Goal: Task Accomplishment & Management: Manage account settings

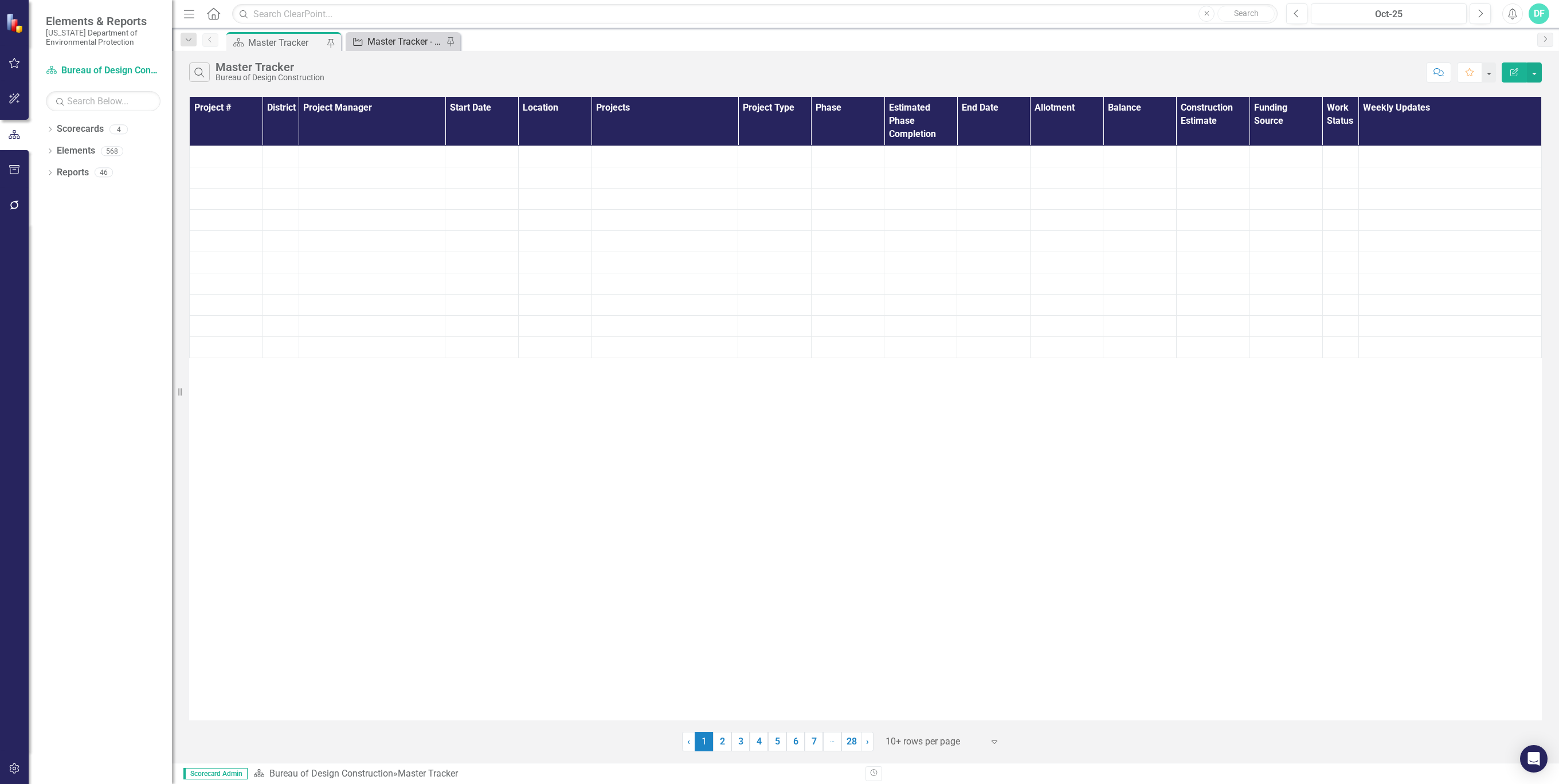
click at [404, 40] on div "Master Tracker - Current User" at bounding box center [405, 42] width 76 height 14
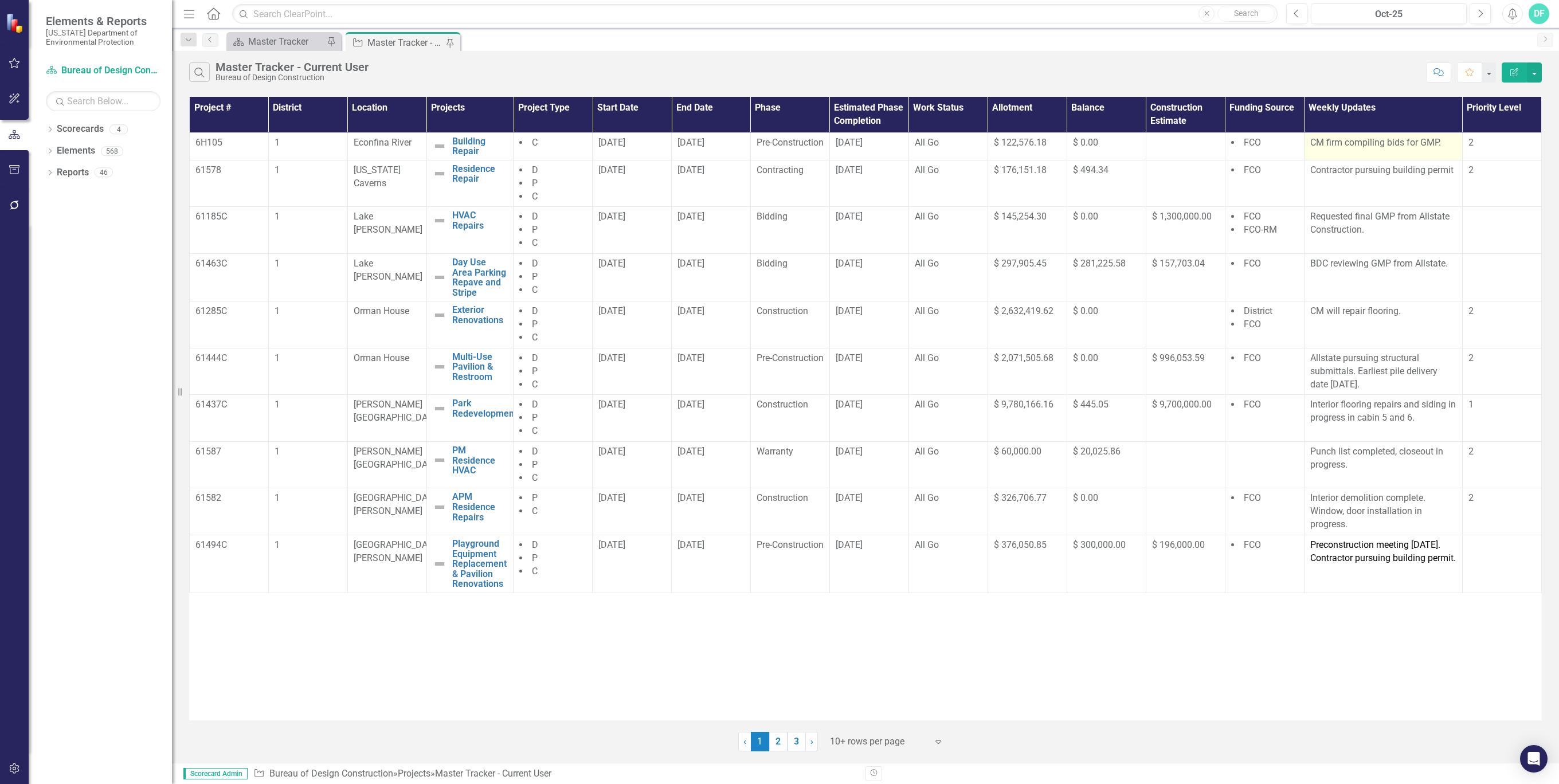
click at [1339, 148] on p "CM firm compiling bids for GMP." at bounding box center [1383, 143] width 146 height 13
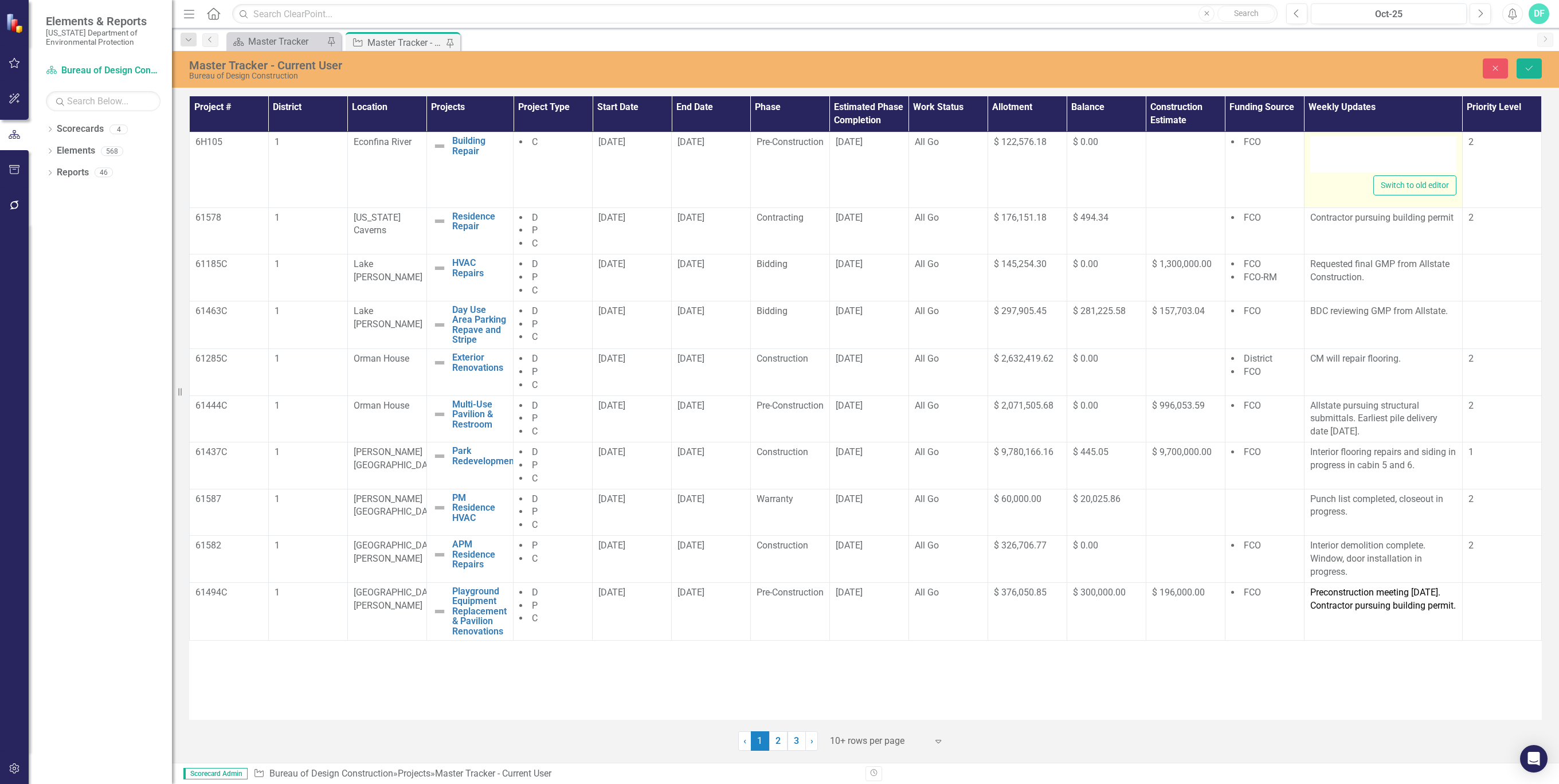
type textarea "<p>CM firm compiling bids for GMP.</p>"
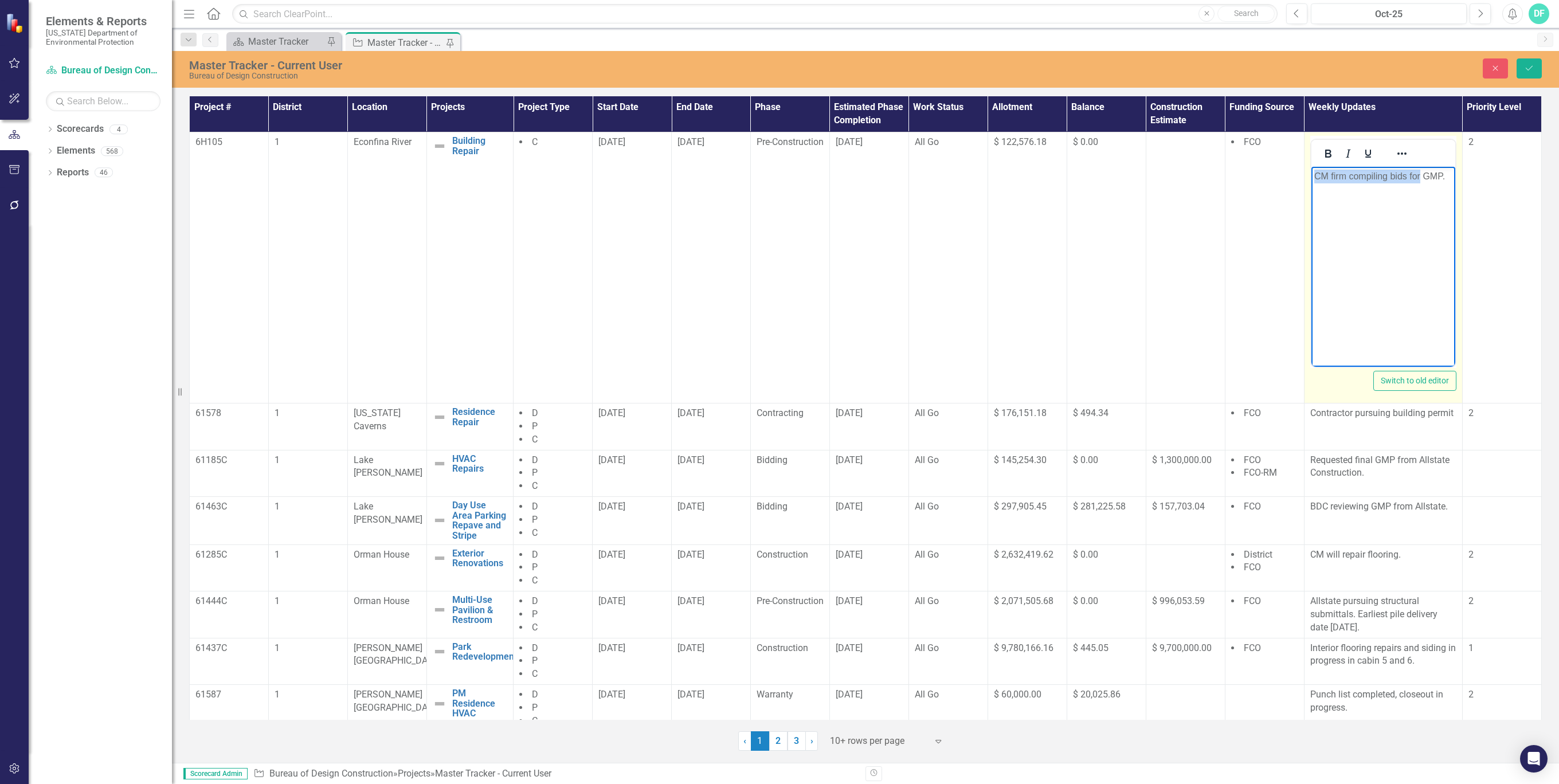
drag, startPoint x: 1420, startPoint y: 175, endPoint x: 1315, endPoint y: 176, distance: 105.0
click at [1315, 176] on p "CM firm compiling bids for GMP." at bounding box center [1382, 176] width 138 height 13
click at [1370, 214] on body "BDC reviewing GMP." at bounding box center [1384, 252] width 144 height 172
click at [1525, 71] on icon "Save" at bounding box center [1529, 68] width 11 height 8
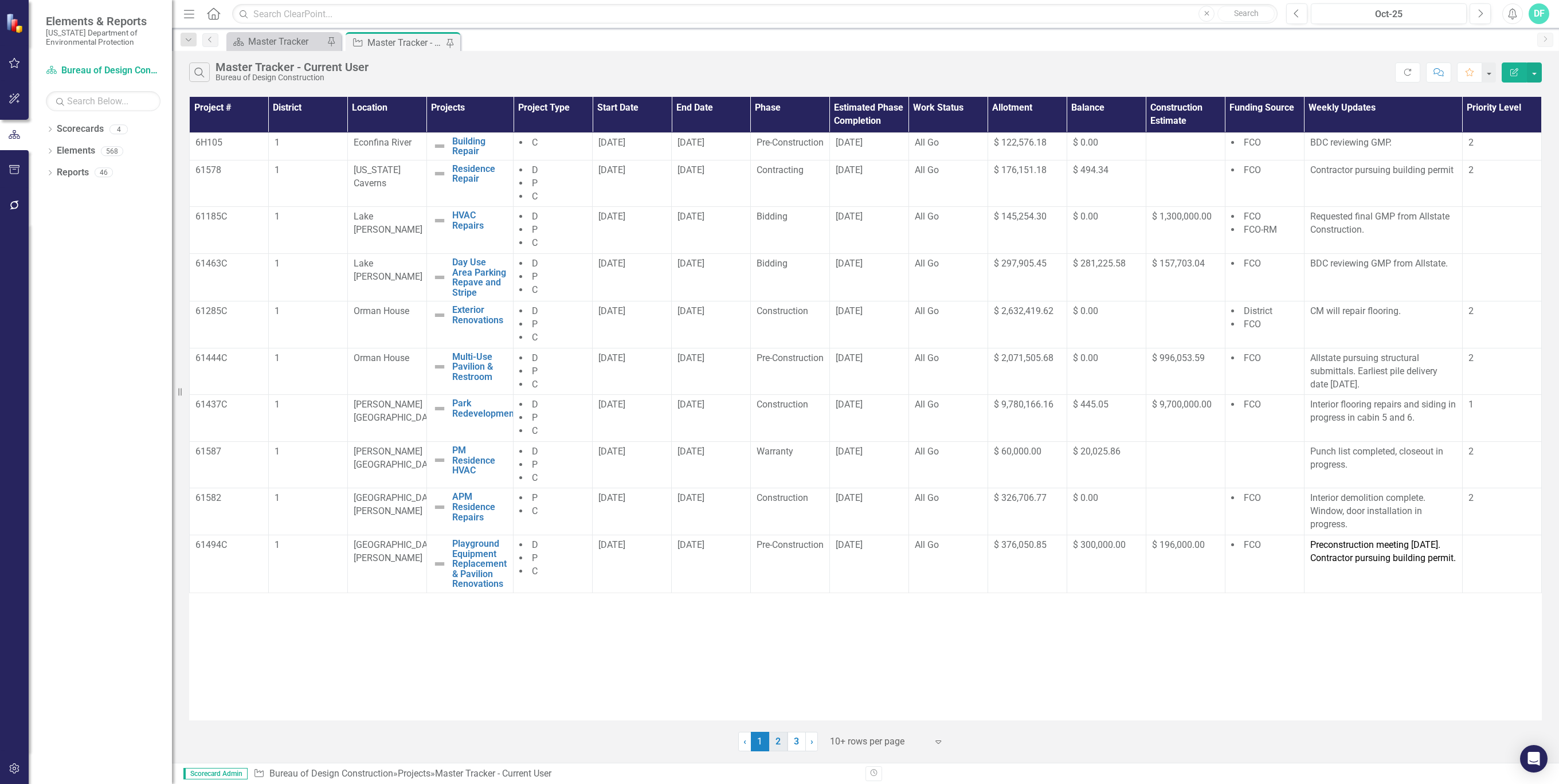
click at [783, 742] on link "2" at bounding box center [778, 742] width 18 height 20
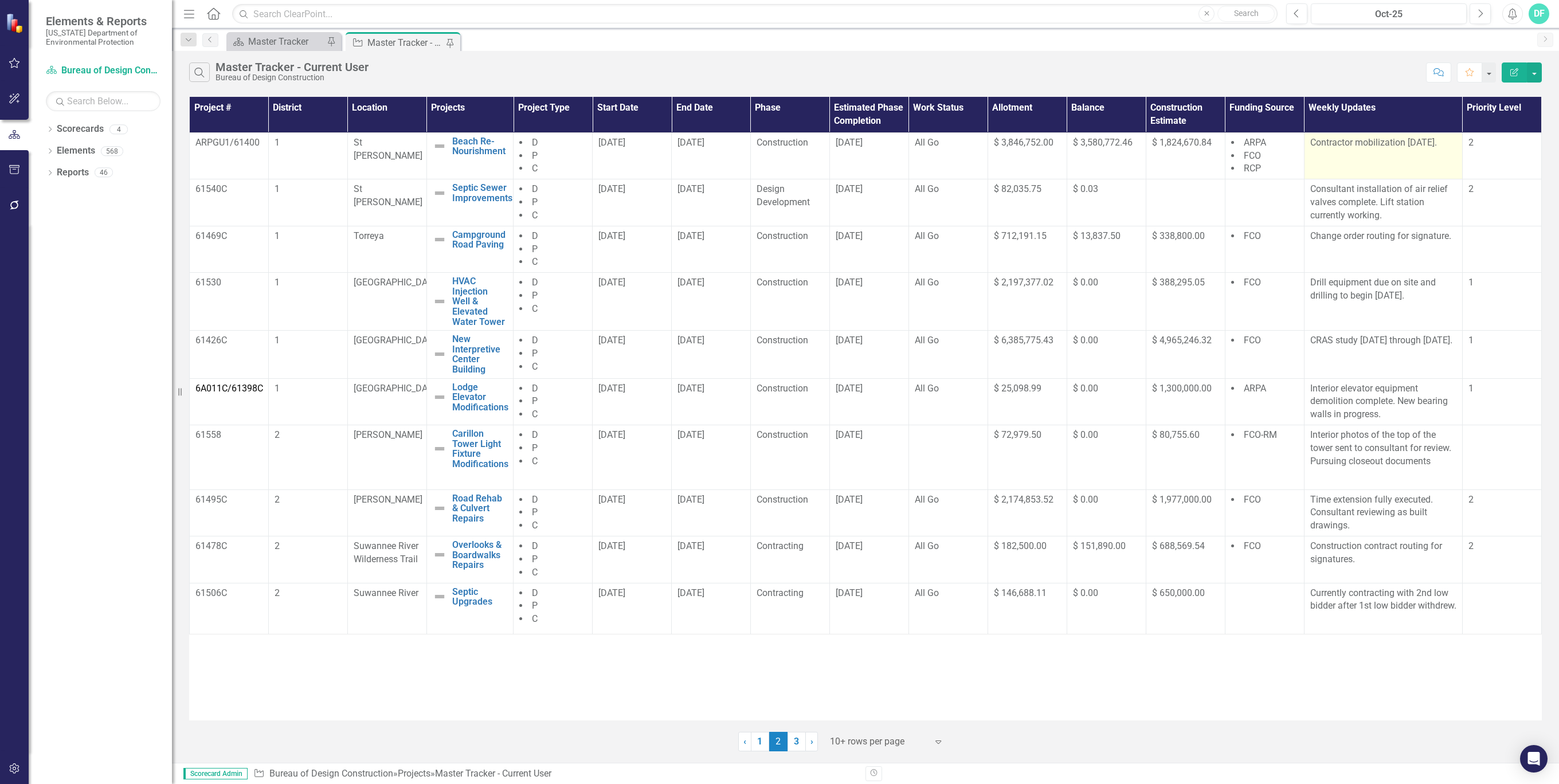
click at [1334, 156] on td "Contractor mobilization [DATE]." at bounding box center [1384, 156] width 158 height 47
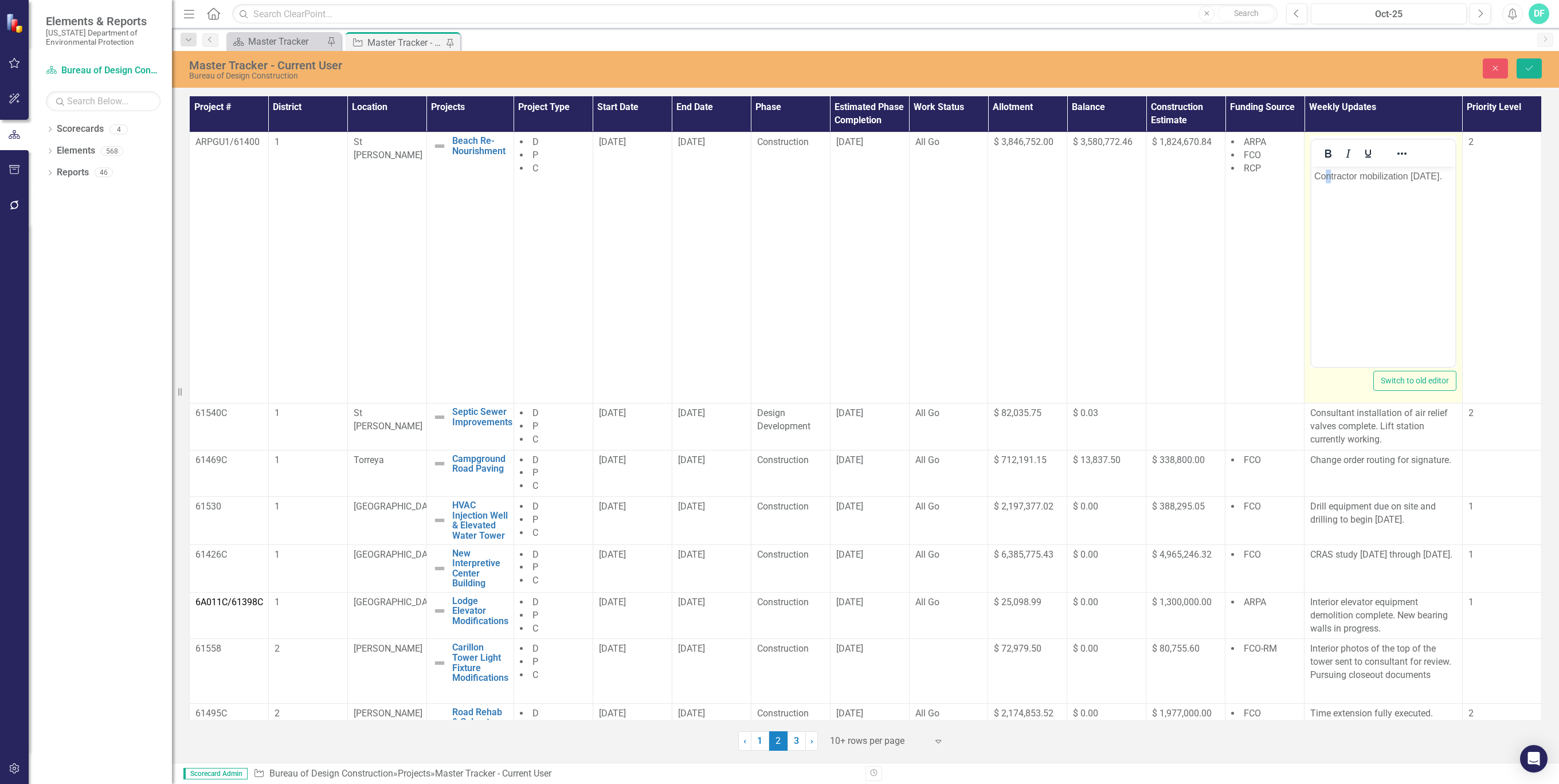
drag, startPoint x: 2646, startPoint y: 322, endPoint x: 1329, endPoint y: 195, distance: 1323.1
click at [1329, 195] on body "Contractor mobilization [DATE]." at bounding box center [1384, 252] width 144 height 172
click at [1447, 175] on p "Contractor mobilization [DATE]." at bounding box center [1383, 176] width 138 height 13
click at [1531, 73] on button "Save" at bounding box center [1529, 69] width 25 height 20
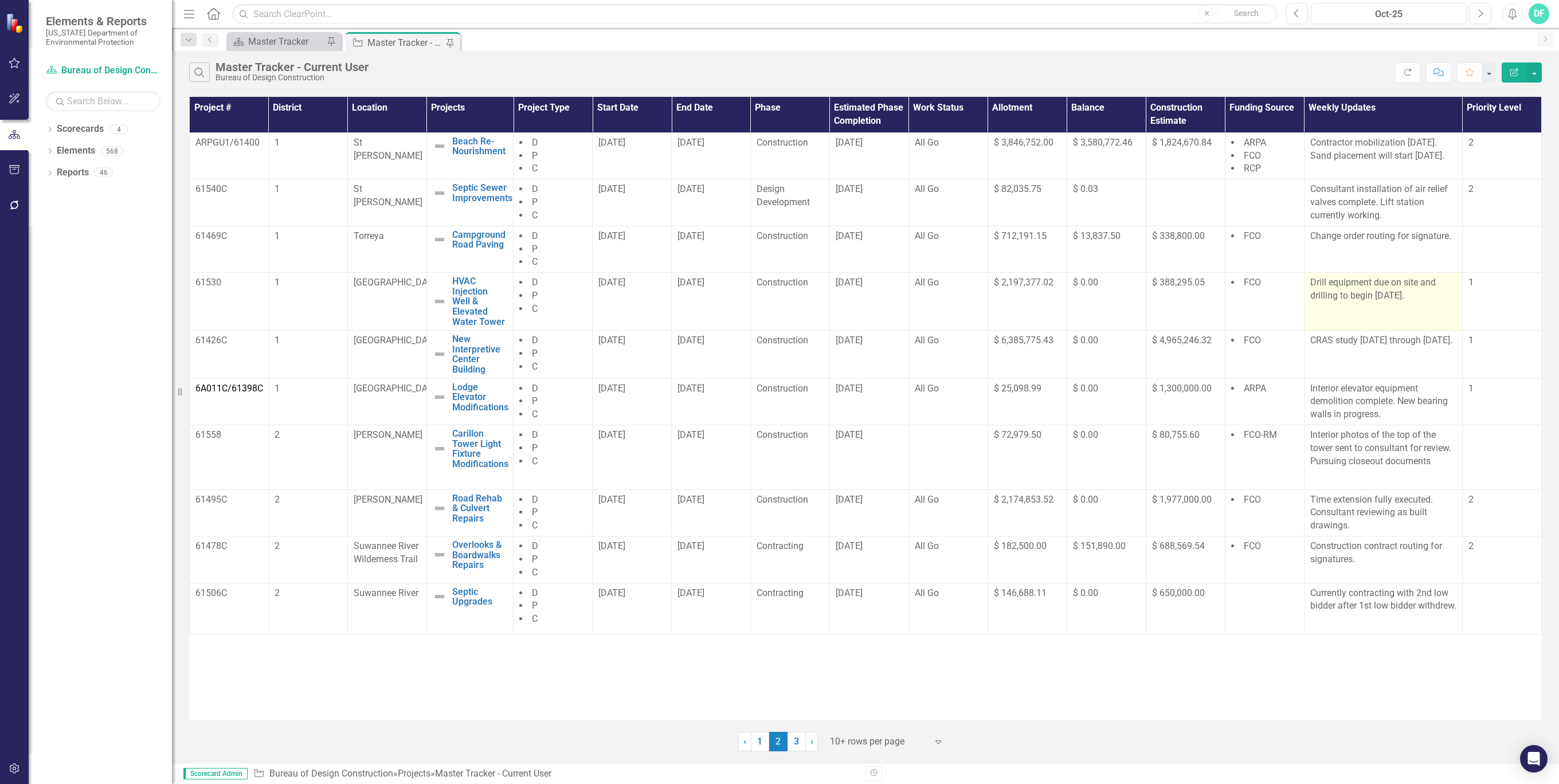
click at [1423, 293] on p "Drill equipment due on site and drilling to begin [DATE]." at bounding box center [1383, 289] width 146 height 26
click at [1419, 296] on p "Drill equipment due on site and drilling to begin [DATE]." at bounding box center [1383, 289] width 146 height 26
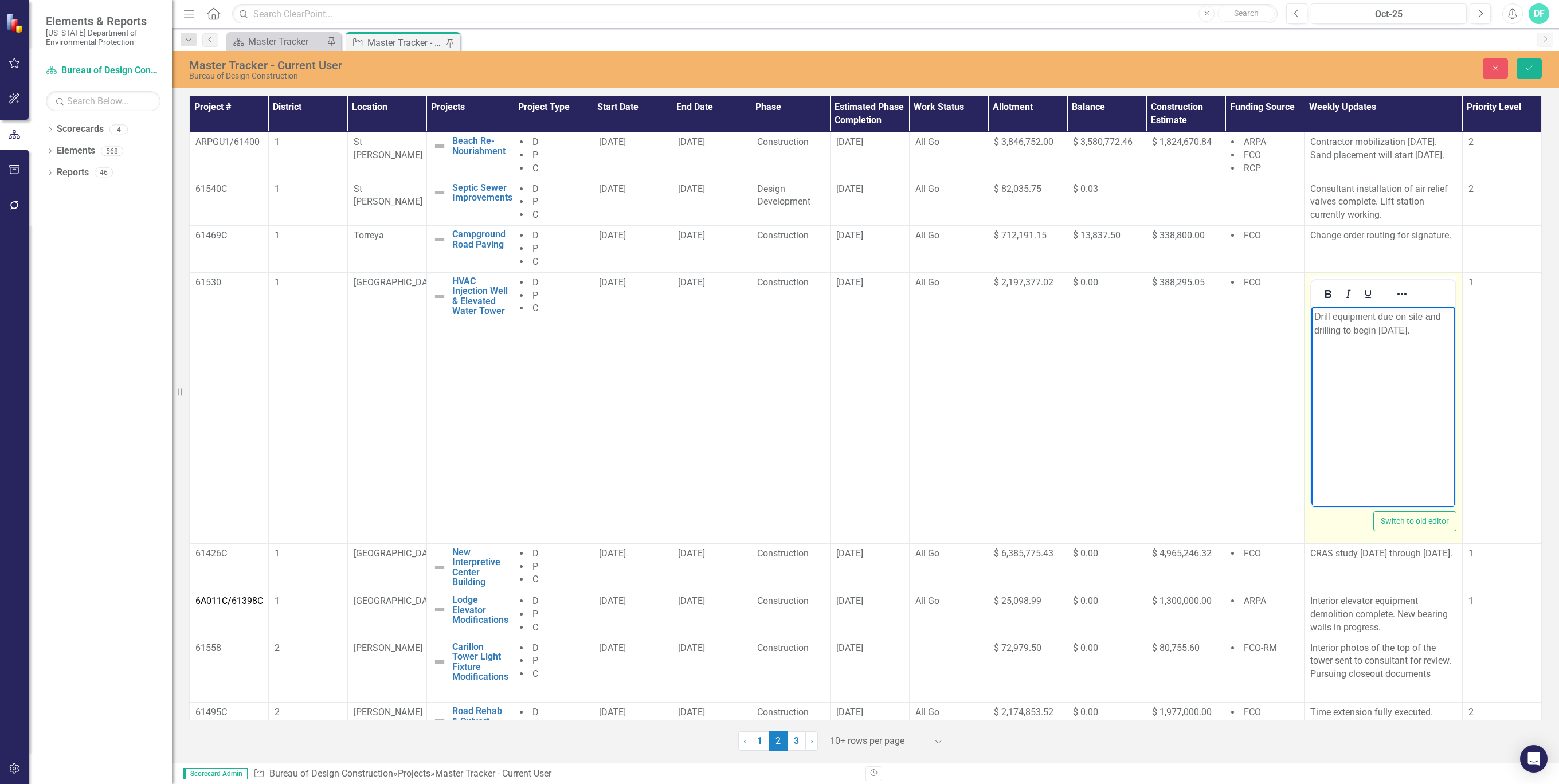
drag, startPoint x: 1423, startPoint y: 333, endPoint x: 1308, endPoint y: 317, distance: 116.1
click at [1312, 317] on html "Drill equipment due on site and drilling to begin [DATE]." at bounding box center [1384, 392] width 144 height 172
click at [1531, 69] on icon "Save" at bounding box center [1529, 68] width 11 height 8
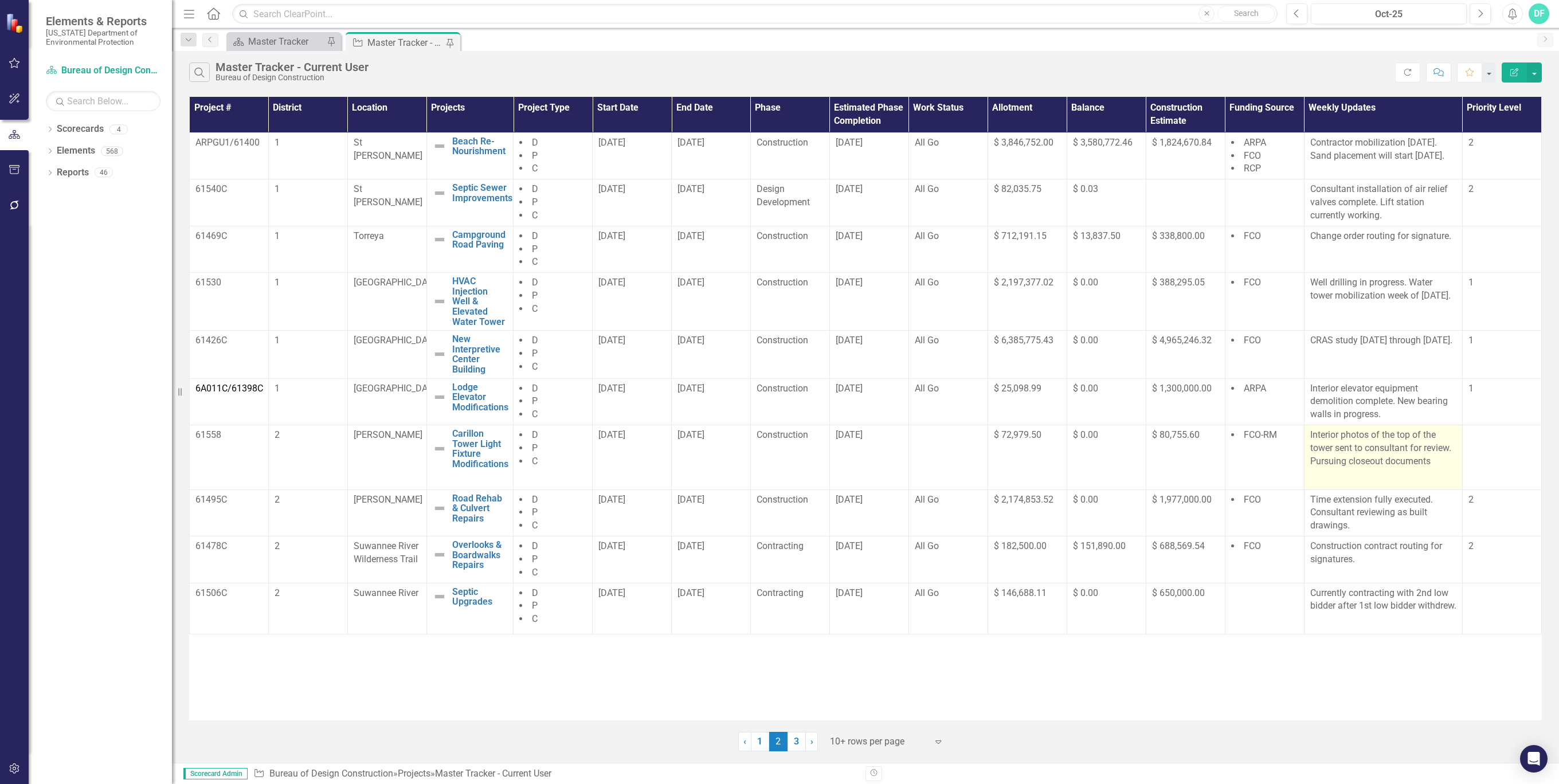
click at [1440, 457] on p "Interior photos of the top of the tower sent to consultant for review. Pursuing…" at bounding box center [1383, 449] width 146 height 42
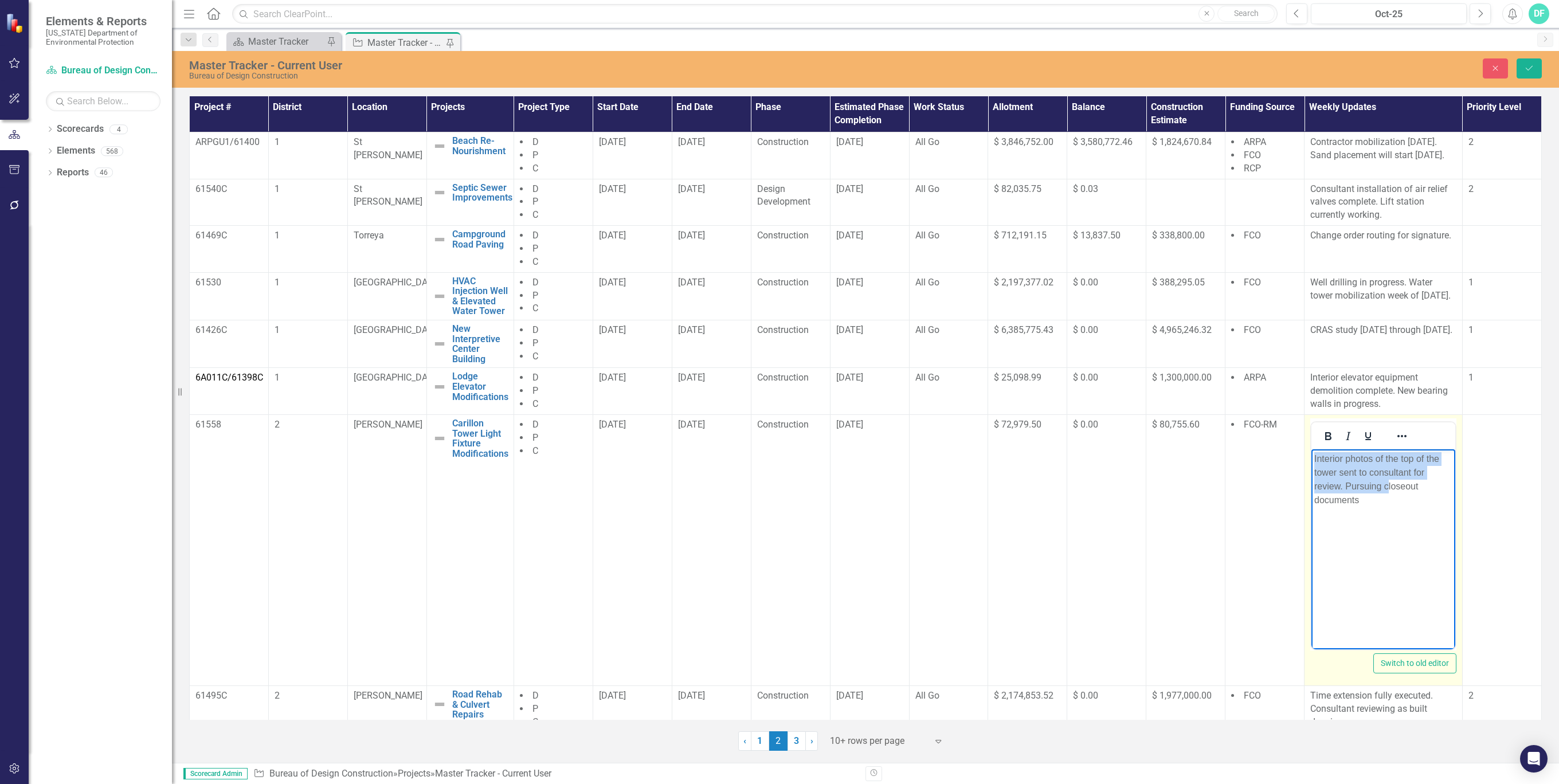
drag, startPoint x: 1387, startPoint y: 485, endPoint x: 1314, endPoint y: 461, distance: 76.8
click at [1314, 461] on p "Interior photos of the top of the tower sent to consultant for review. Pursuing…" at bounding box center [1383, 479] width 138 height 55
click at [1401, 462] on p "Closeout documents" at bounding box center [1383, 458] width 138 height 13
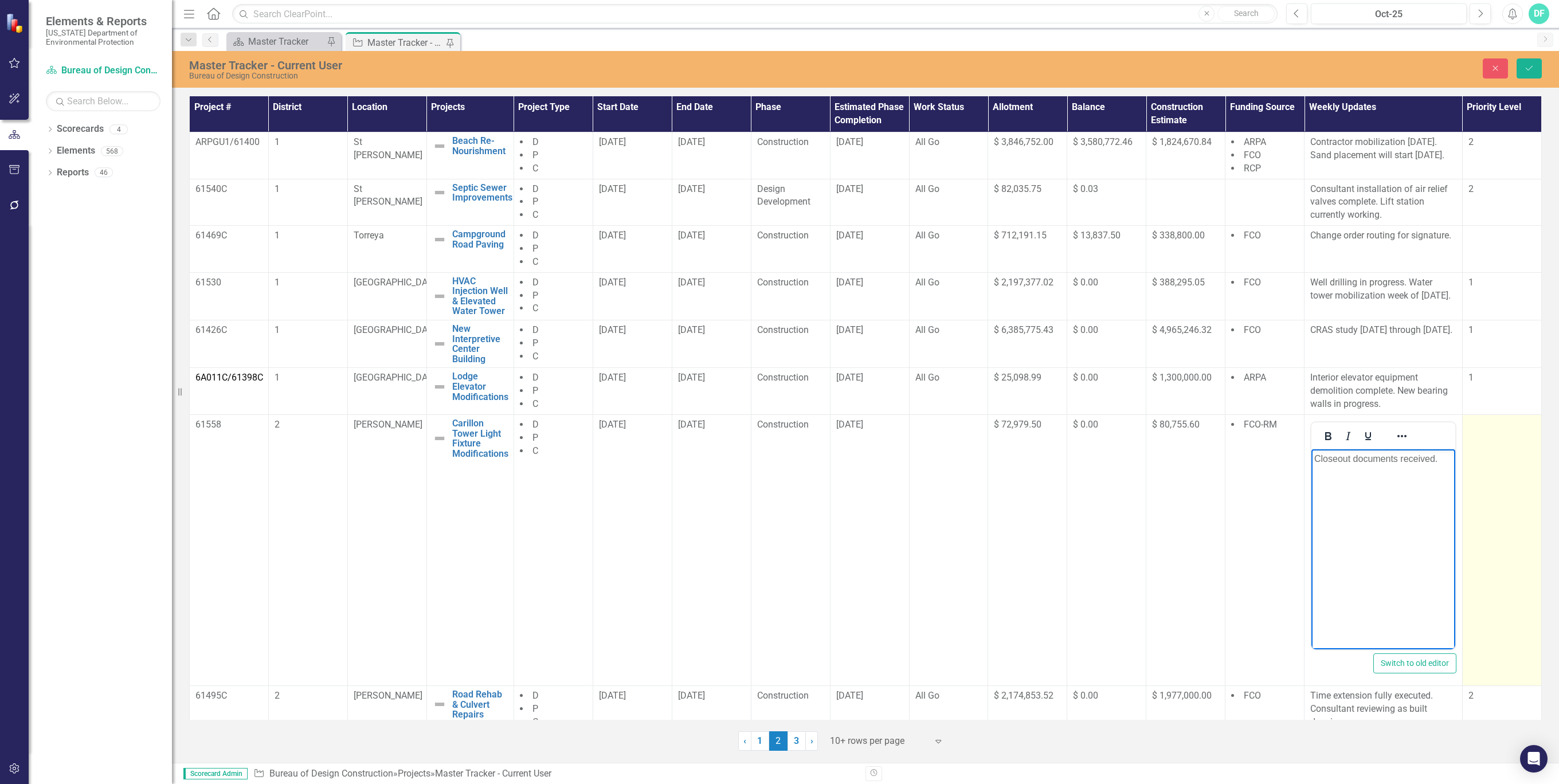
click at [1500, 503] on td at bounding box center [1502, 549] width 79 height 271
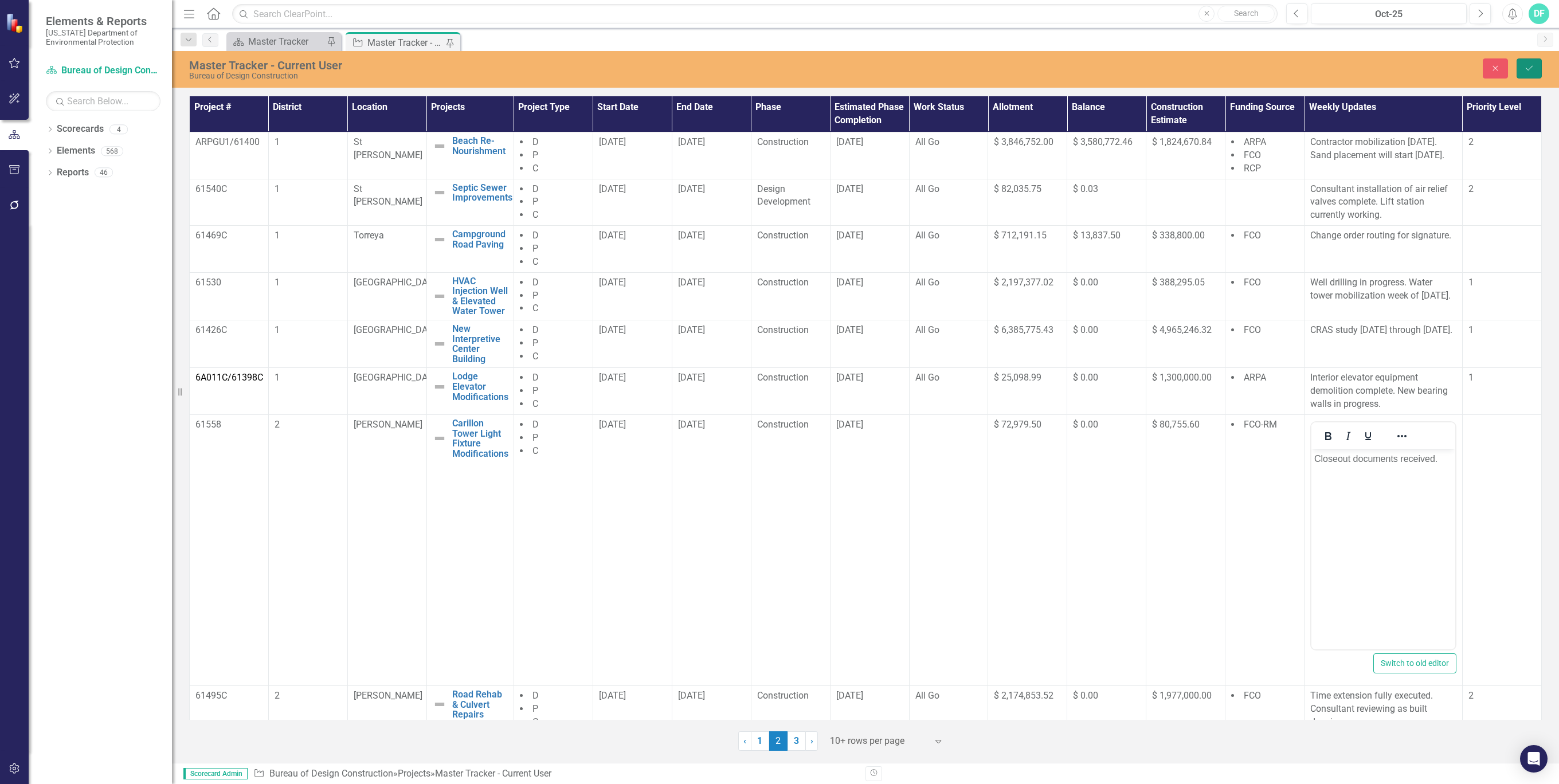
click at [1531, 64] on icon "Save" at bounding box center [1529, 68] width 11 height 8
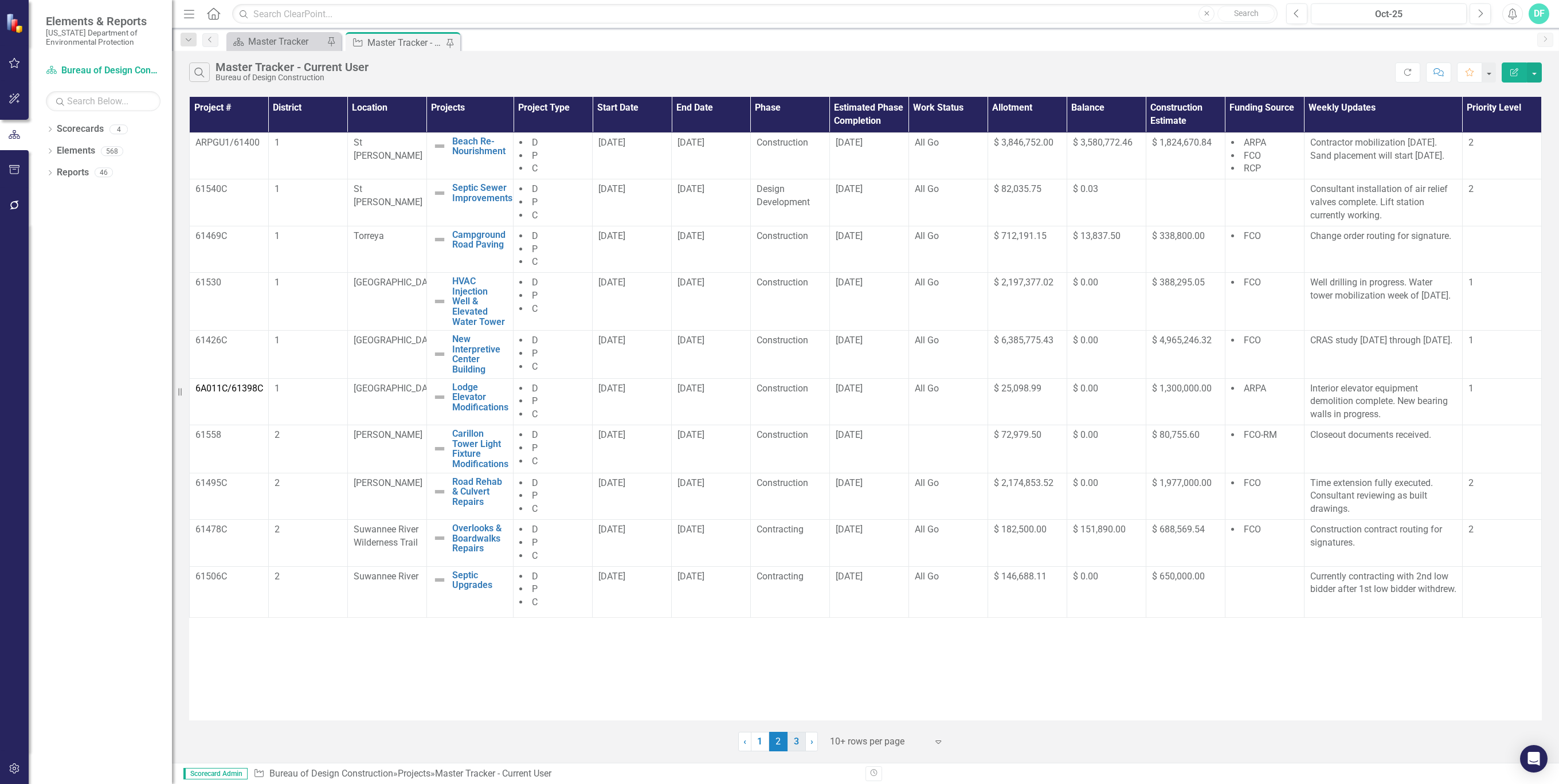
click at [801, 745] on link "3" at bounding box center [797, 742] width 18 height 20
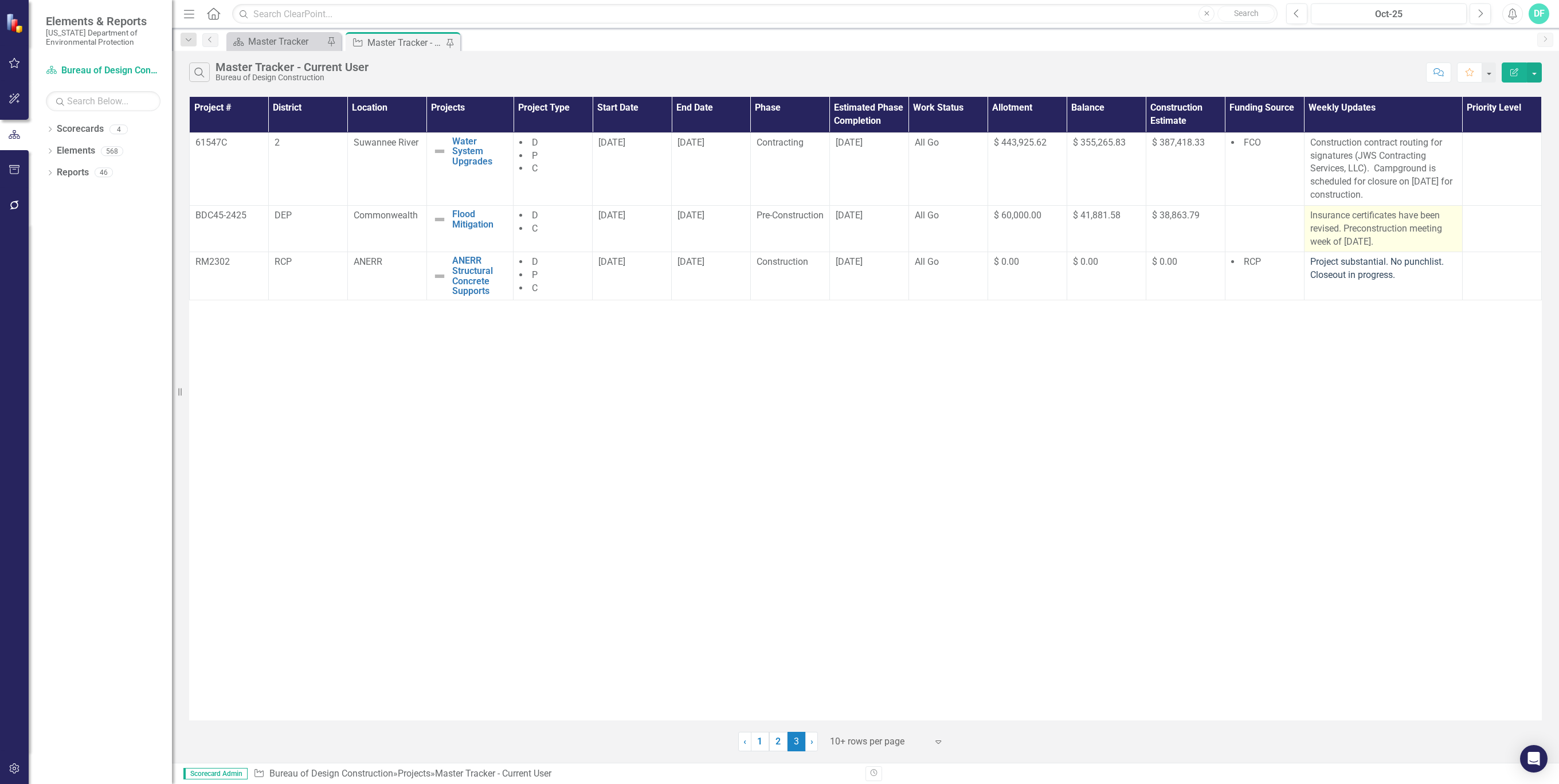
click at [1365, 239] on p "Insurance certificates have been revised. Preconstruction meeting week of [DATE…" at bounding box center [1383, 229] width 146 height 40
click at [1350, 232] on p "Insurance certificates have been revised. Preconstruction meeting week of [DATE…" at bounding box center [1383, 229] width 146 height 40
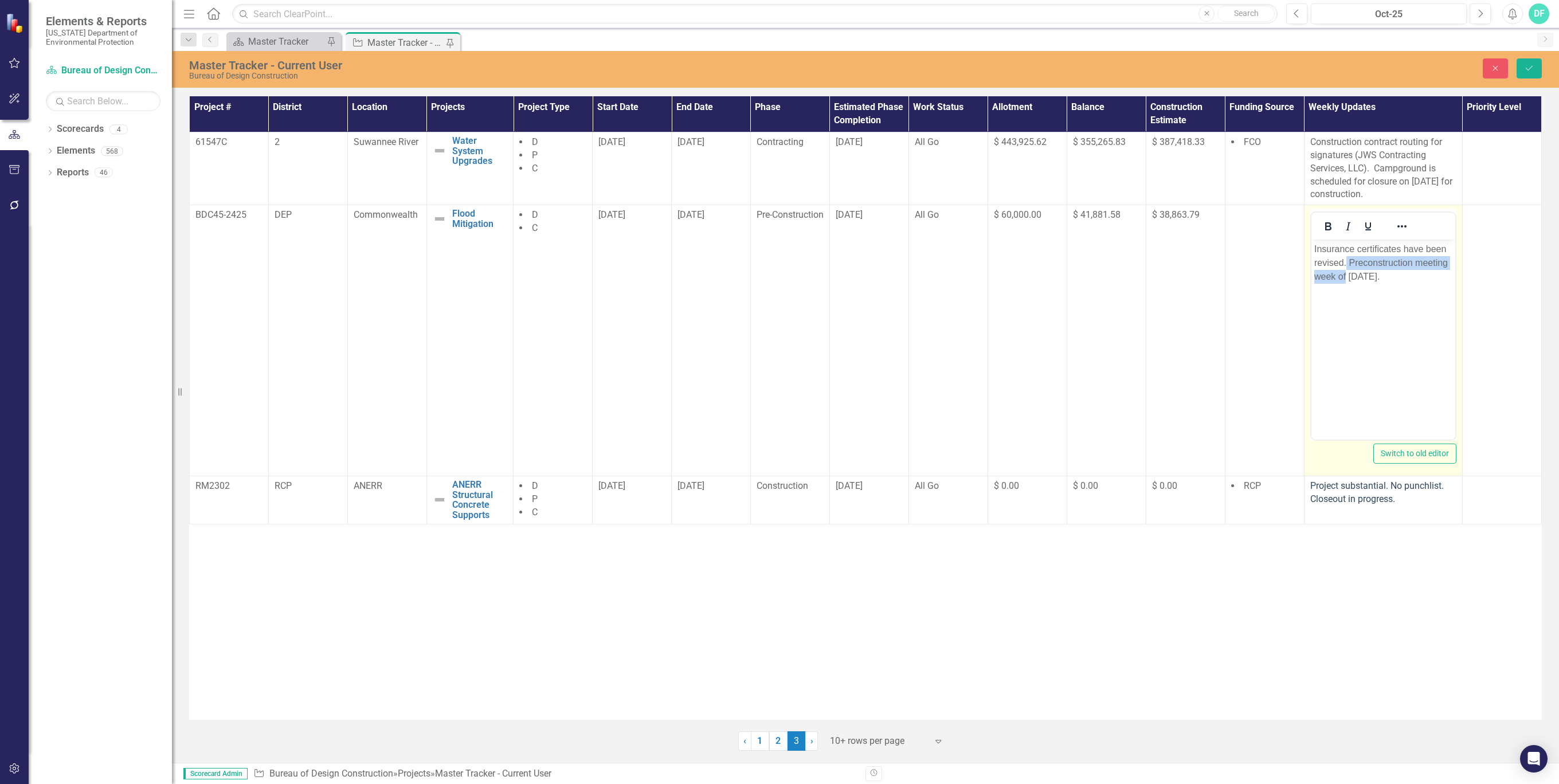
drag, startPoint x: 2661, startPoint y: 471, endPoint x: 1346, endPoint y: 271, distance: 1330.1
click at [1346, 271] on p "Insurance certificates have been revised. Preconstruction meeting week of [DATE…" at bounding box center [1382, 263] width 138 height 41
click at [1349, 278] on p "Insurance certificates have been revised. Preconstruction meeting week of [DATE…" at bounding box center [1382, 263] width 138 height 41
click at [1332, 274] on p "Insurance certificates have been revised. Preconstruction meeting [DATE]." at bounding box center [1382, 263] width 138 height 41
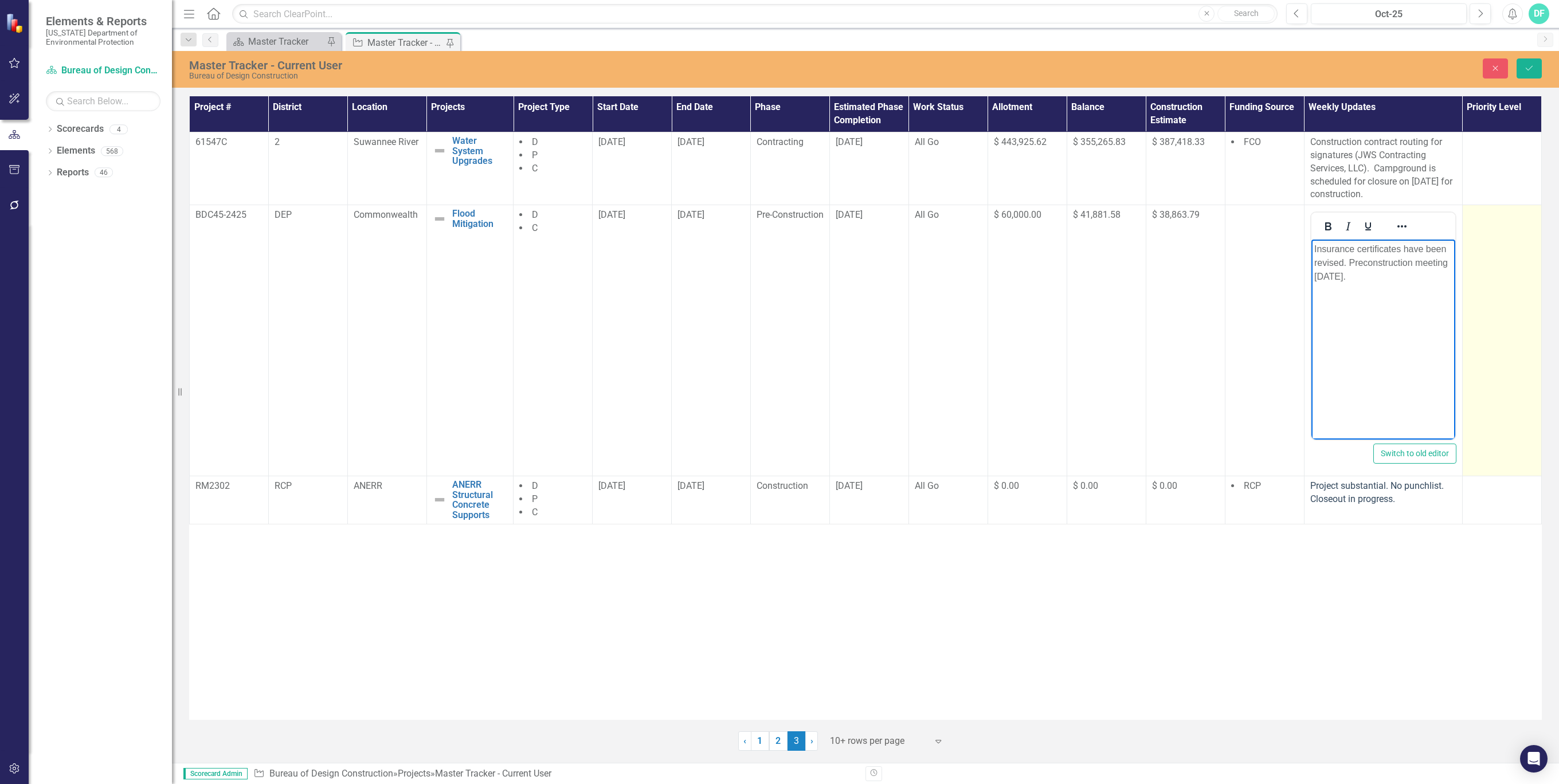
click at [1487, 298] on td at bounding box center [1502, 340] width 79 height 271
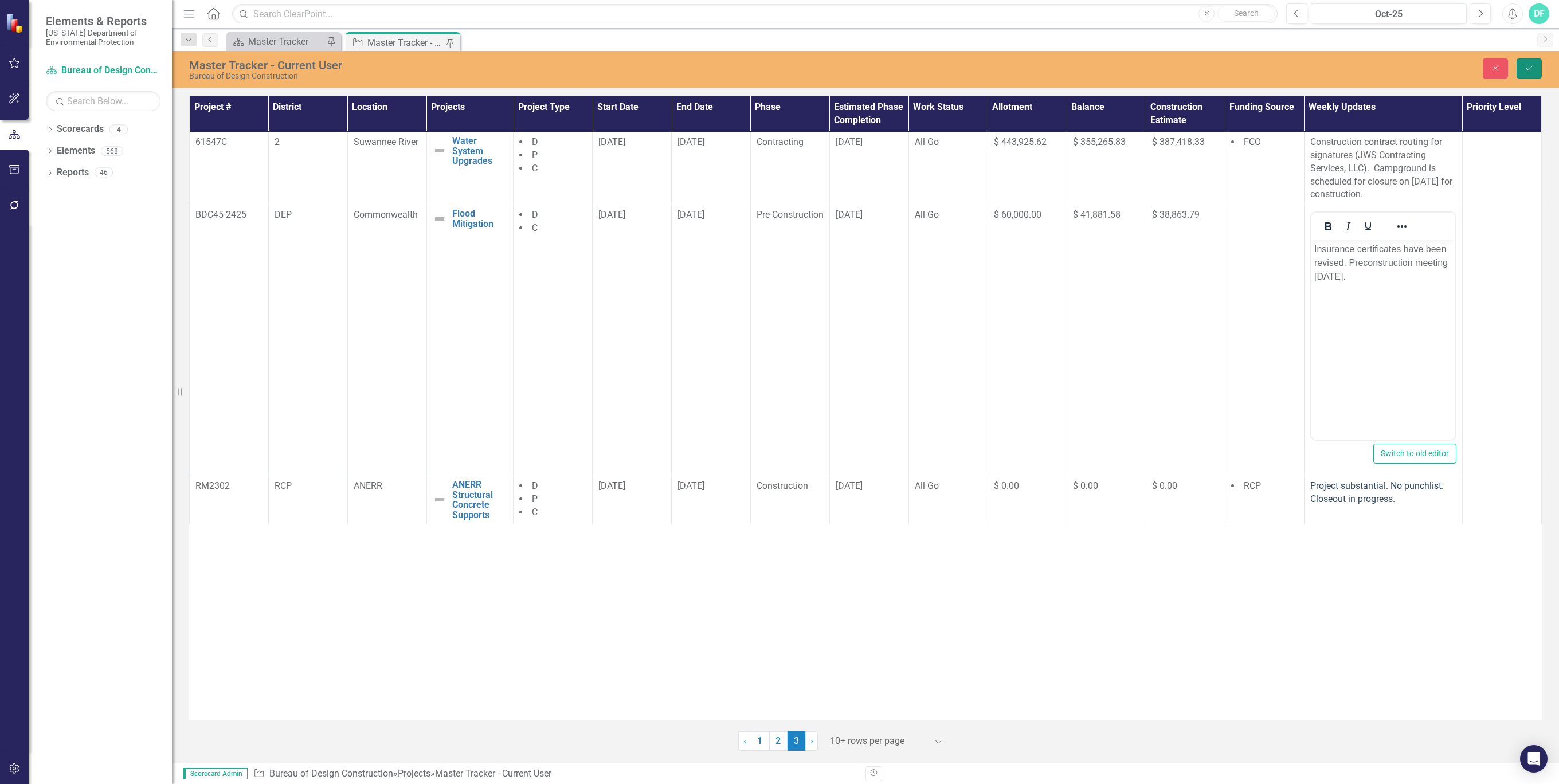
click at [1532, 67] on icon "Save" at bounding box center [1529, 68] width 11 height 8
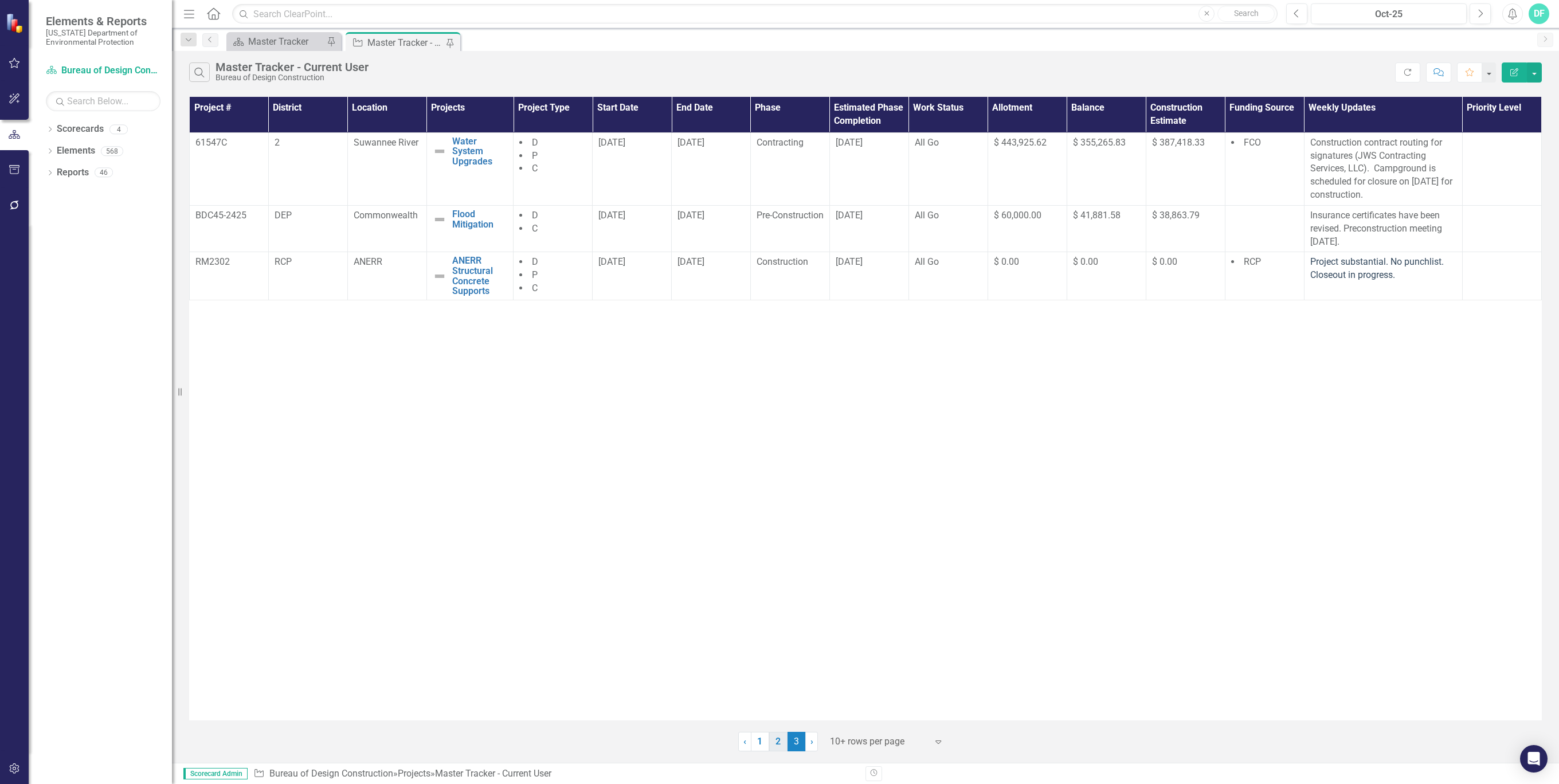
click at [782, 742] on link "2" at bounding box center [778, 742] width 18 height 20
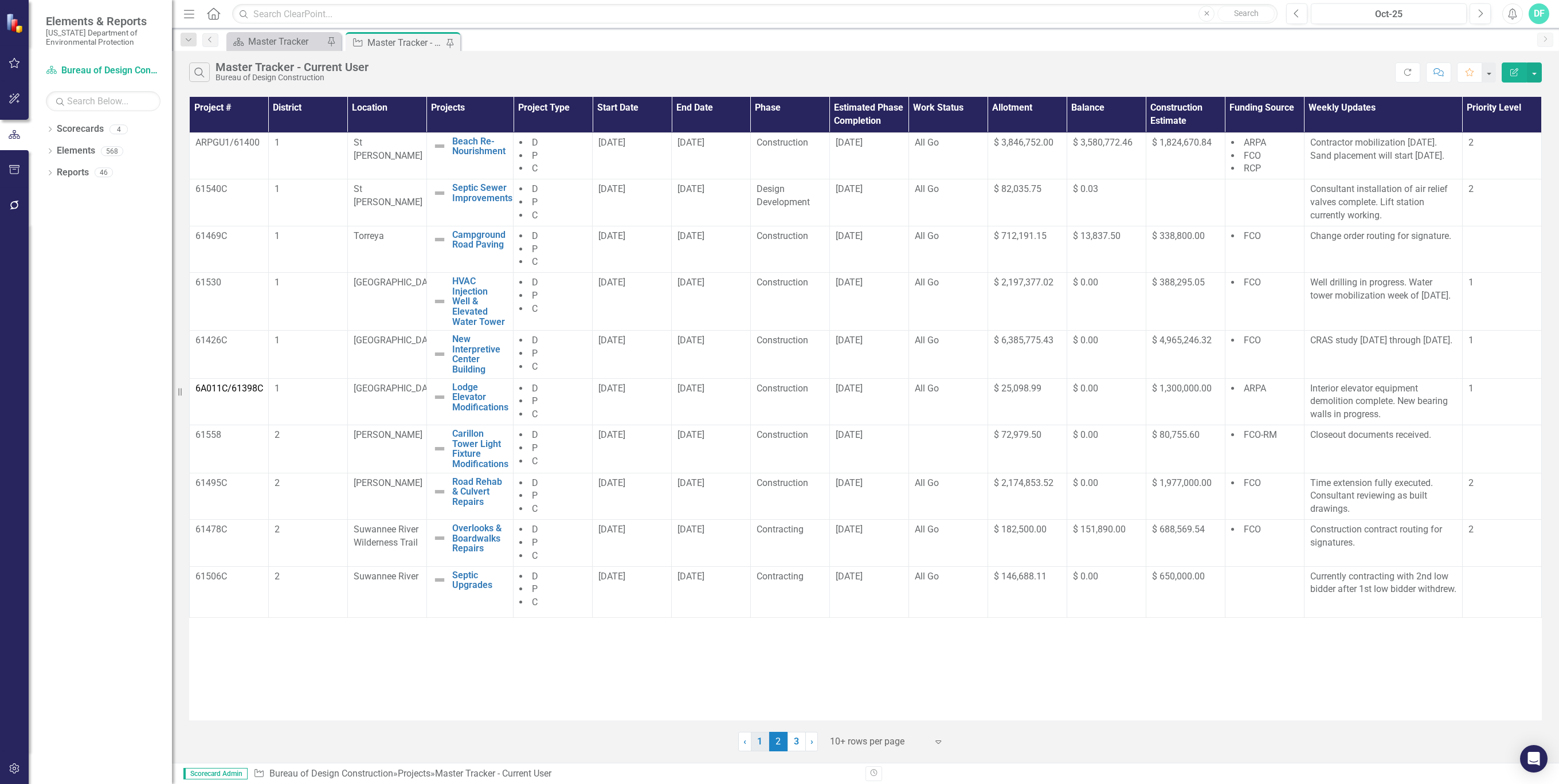
click at [759, 737] on link "1" at bounding box center [760, 742] width 18 height 20
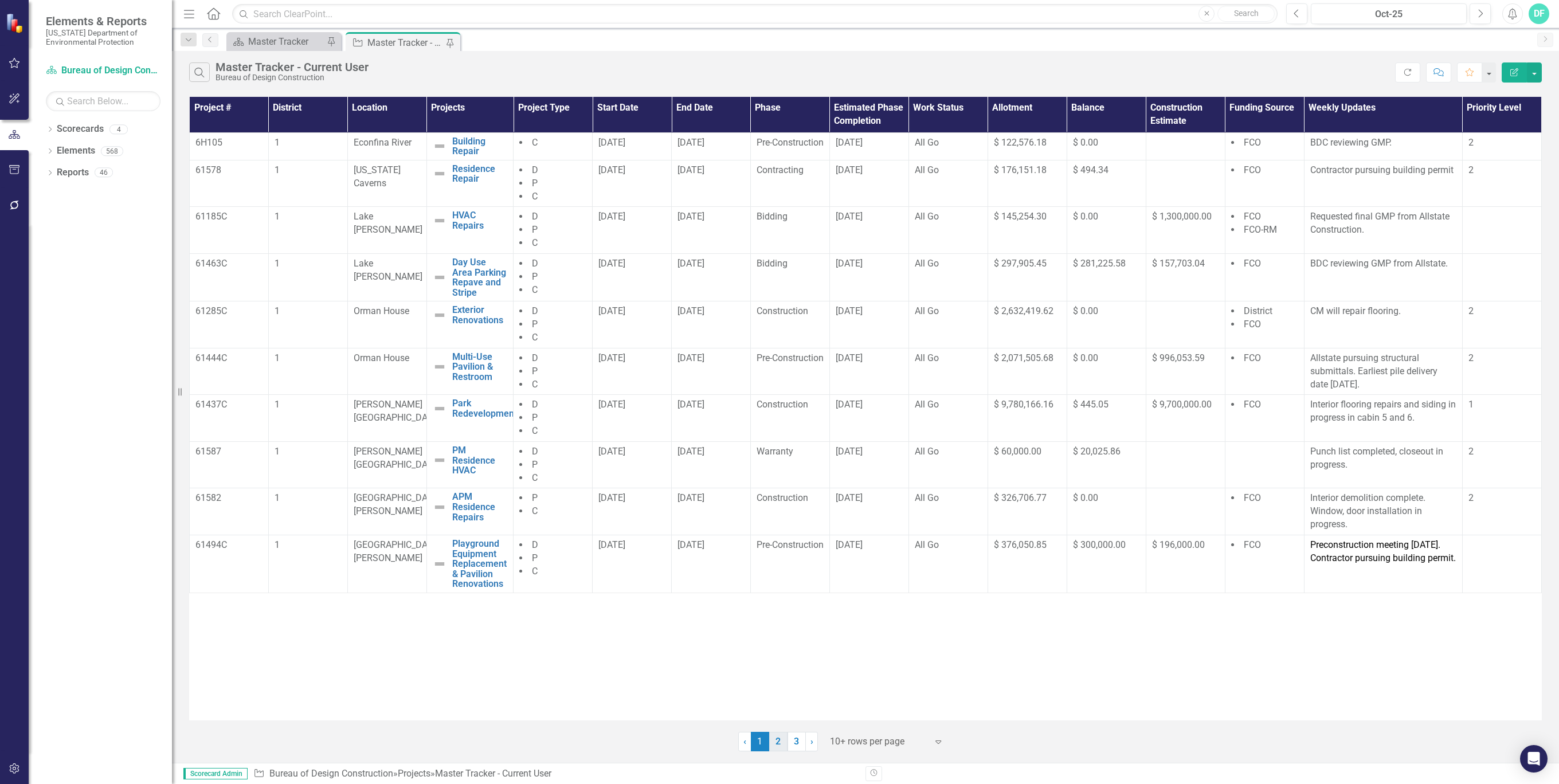
click at [778, 739] on link "2" at bounding box center [778, 742] width 18 height 20
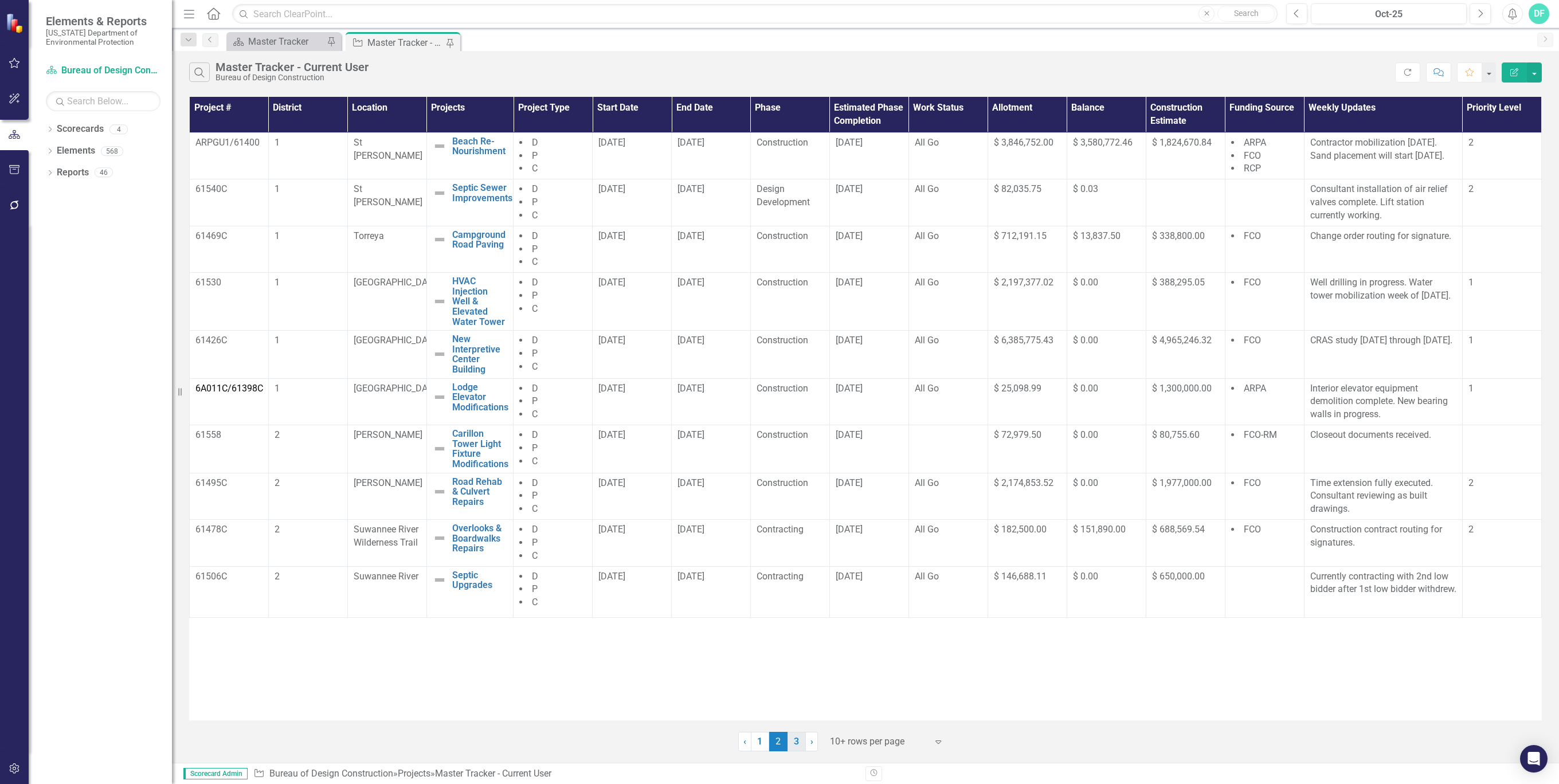
click at [802, 743] on link "3" at bounding box center [797, 742] width 18 height 20
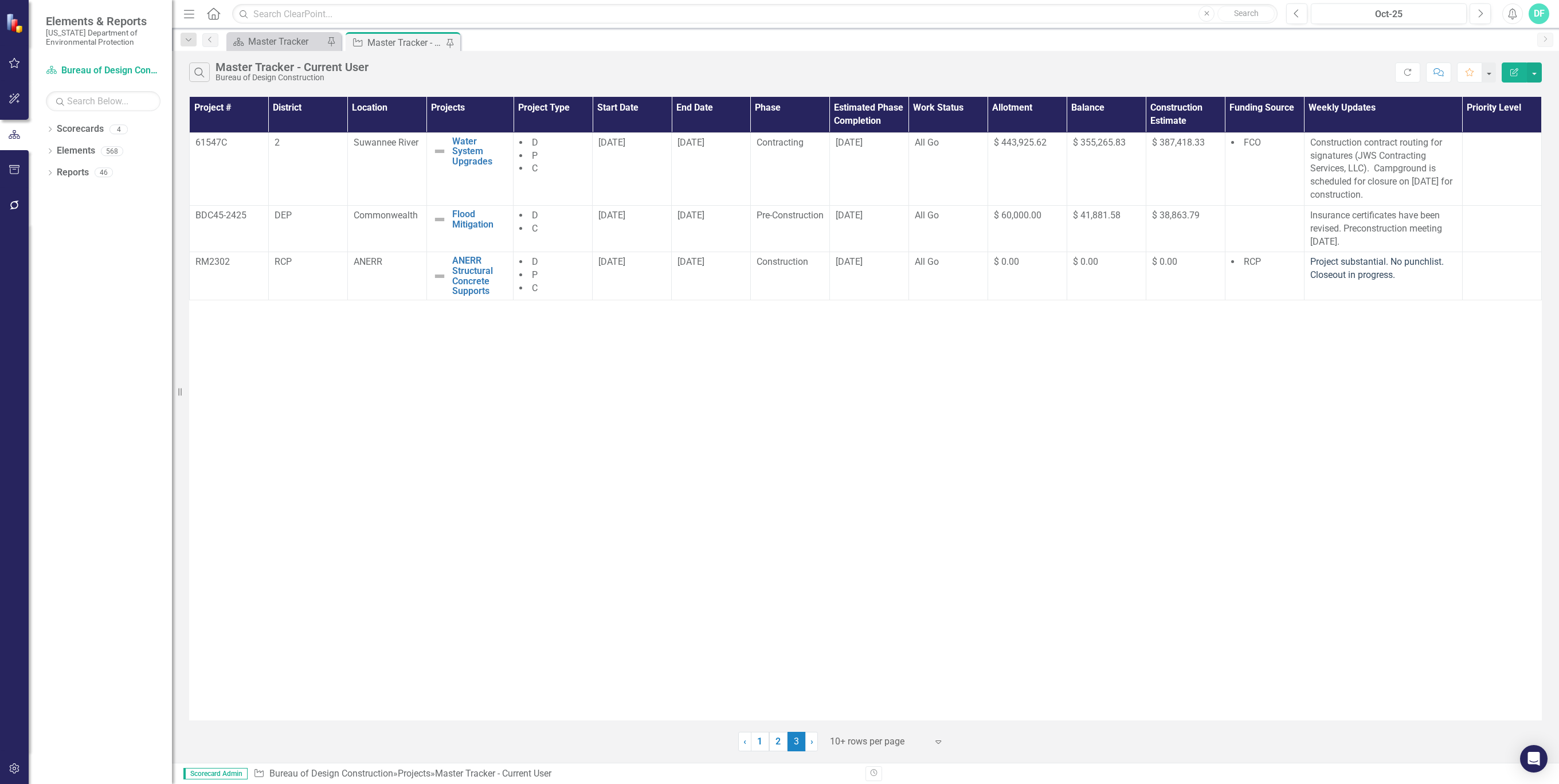
click at [93, 40] on small "[US_STATE] Department of Environmental Protection" at bounding box center [103, 37] width 115 height 19
click at [153, 15] on span "Elements & Reports" at bounding box center [103, 21] width 115 height 13
drag, startPoint x: 179, startPoint y: 392, endPoint x: 101, endPoint y: 397, distance: 78.2
click at [101, 397] on div "Elements & Reports [US_STATE] Department of Environmental Protection Scorecard …" at bounding box center [86, 392] width 172 height 784
click at [112, 414] on div "Dropdown Scorecards 4 Bureau of Design Construction SB 712 Implementation Maste…" at bounding box center [100, 452] width 144 height 665
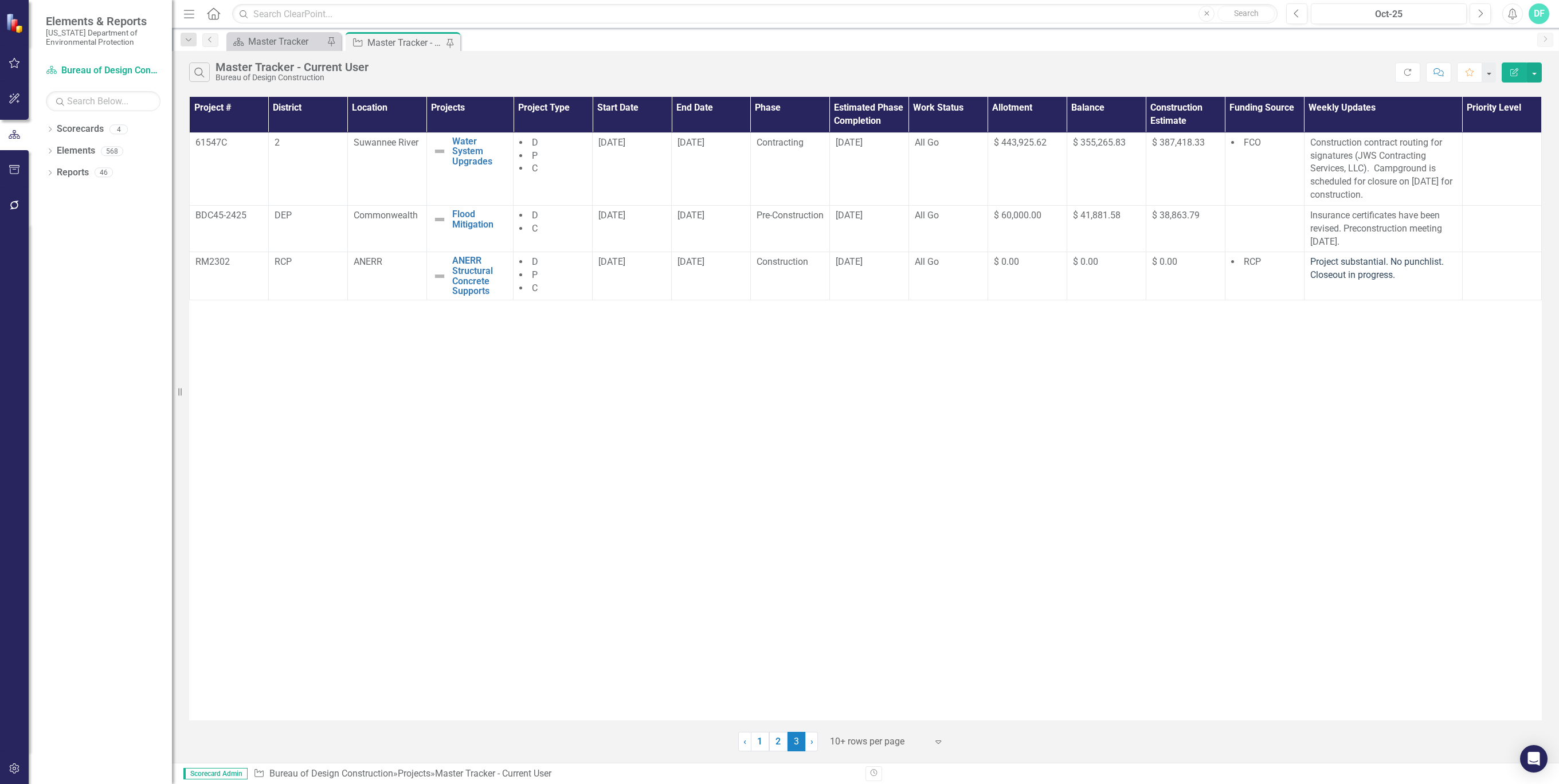
click at [14, 440] on div at bounding box center [14, 487] width 29 height 528
drag, startPoint x: 162, startPoint y: 376, endPoint x: 160, endPoint y: 444, distance: 68.0
click at [162, 380] on div "Dropdown Scorecards 4 Bureau of Design Construction SB 712 Implementation Maste…" at bounding box center [100, 452] width 144 height 665
click at [161, 519] on div "Dropdown Scorecards 4 Bureau of Design Construction SB 712 Implementation Maste…" at bounding box center [100, 452] width 144 height 665
drag, startPoint x: 173, startPoint y: 380, endPoint x: 59, endPoint y: 399, distance: 115.6
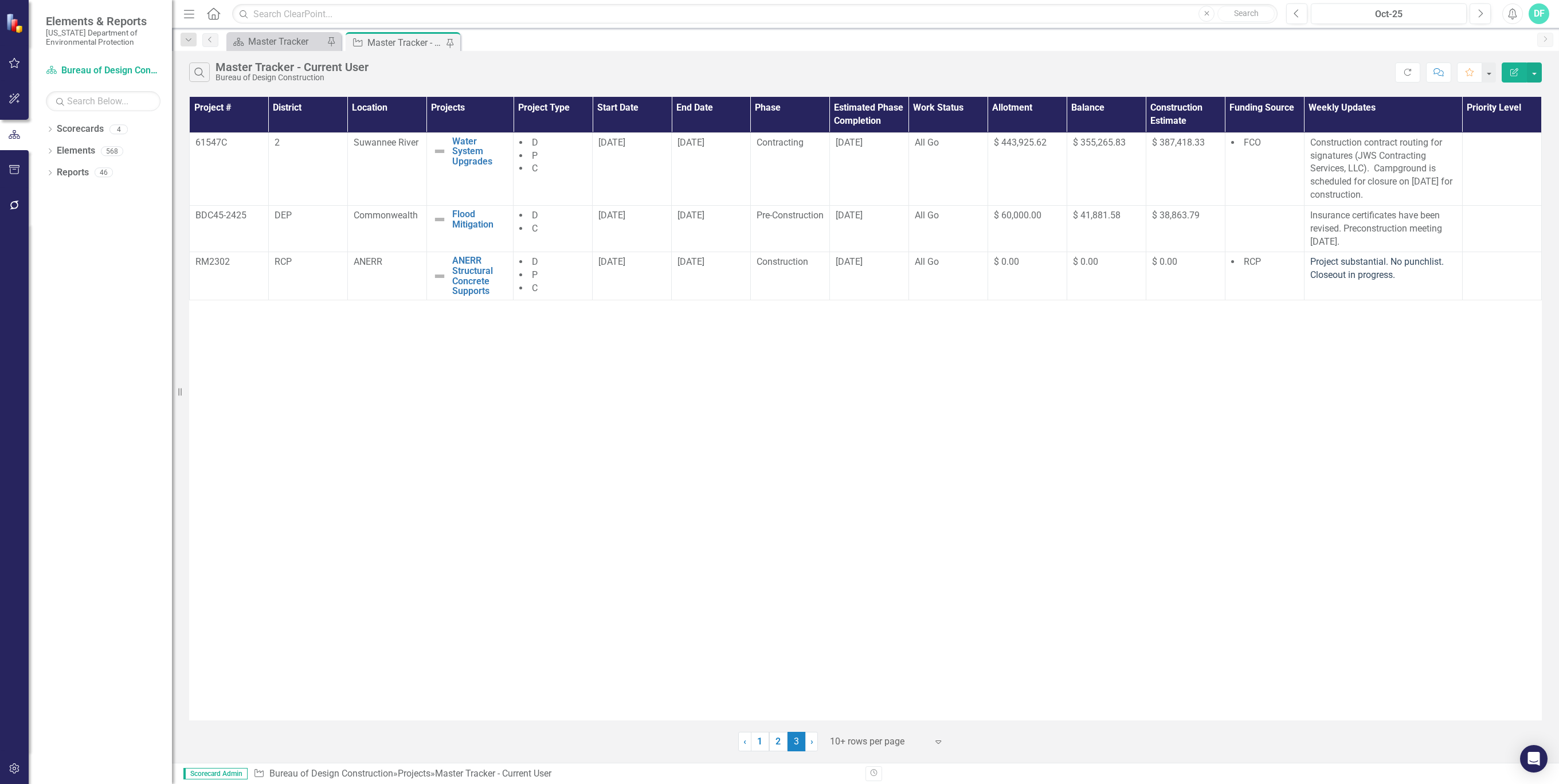
click at [59, 399] on div "Elements & Reports [US_STATE] Department of Environmental Protection Scorecard …" at bounding box center [86, 392] width 172 height 784
click at [665, 61] on div "Search Master Tracker - Current User Bureau of Design Construction Refresh Comm…" at bounding box center [865, 69] width 1387 height 37
click at [418, 50] on div "Project Master Tracker - Current User Pin" at bounding box center [403, 41] width 115 height 19
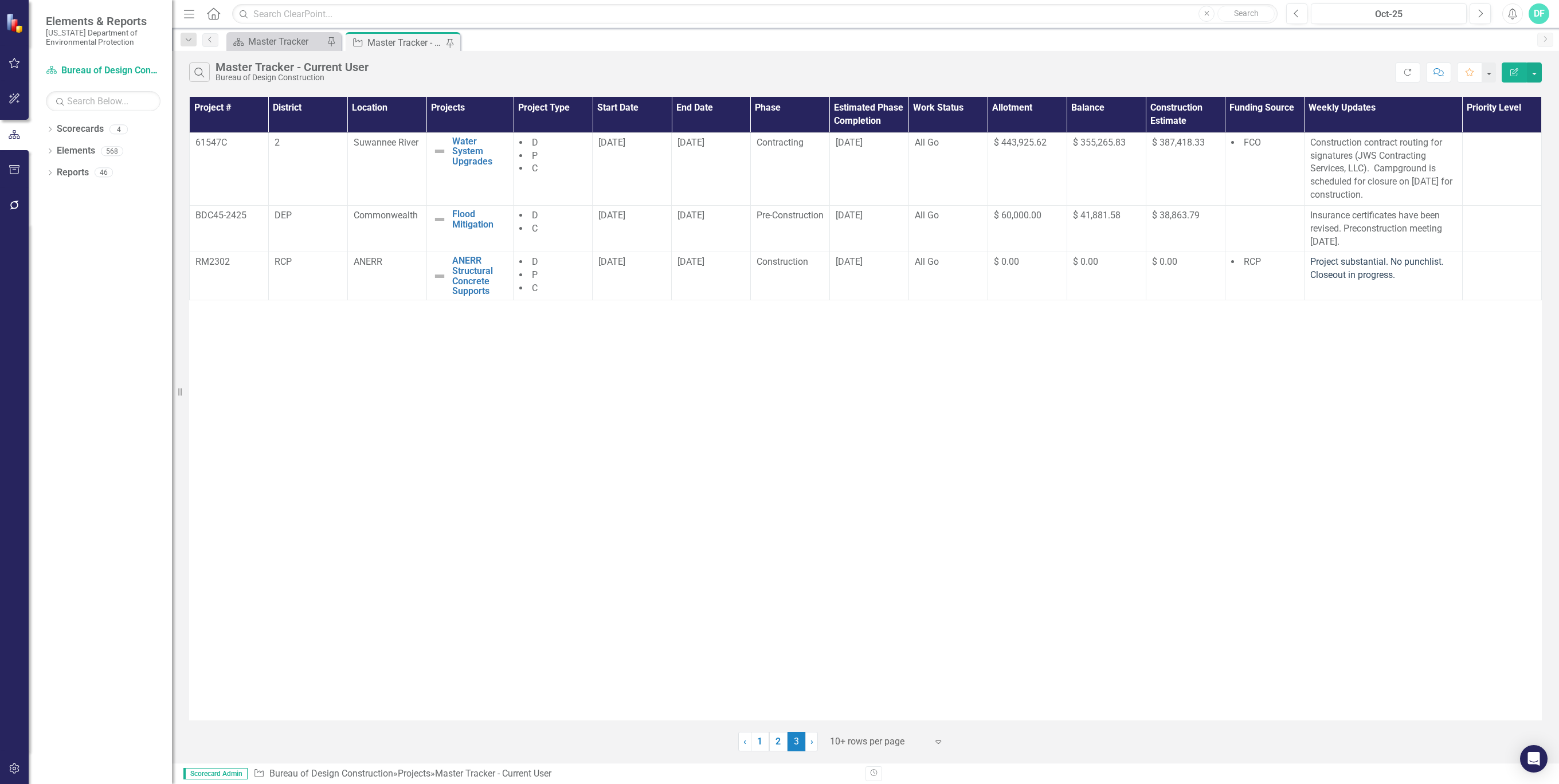
drag, startPoint x: 418, startPoint y: 50, endPoint x: 592, endPoint y: 62, distance: 174.4
click at [592, 62] on div "Search Master Tracker - Current User Bureau of Design Construction Refresh Comm…" at bounding box center [865, 69] width 1387 height 37
click at [759, 742] on link "1" at bounding box center [760, 742] width 18 height 20
